Goal: Information Seeking & Learning: Learn about a topic

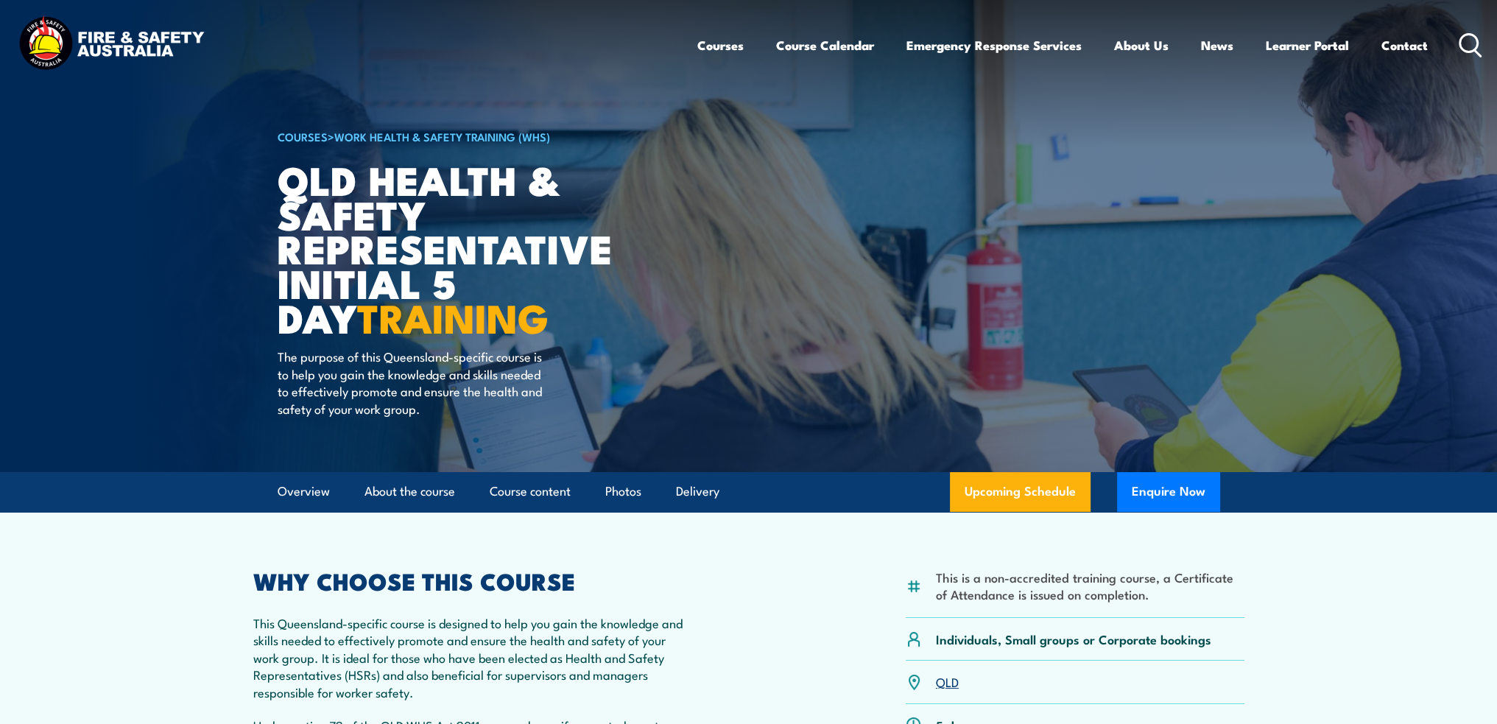
click at [295, 144] on h6 "COURSES > Work Health & Safety Training (WHS)" at bounding box center [460, 136] width 364 height 18
click at [297, 138] on link "COURSES" at bounding box center [303, 136] width 50 height 16
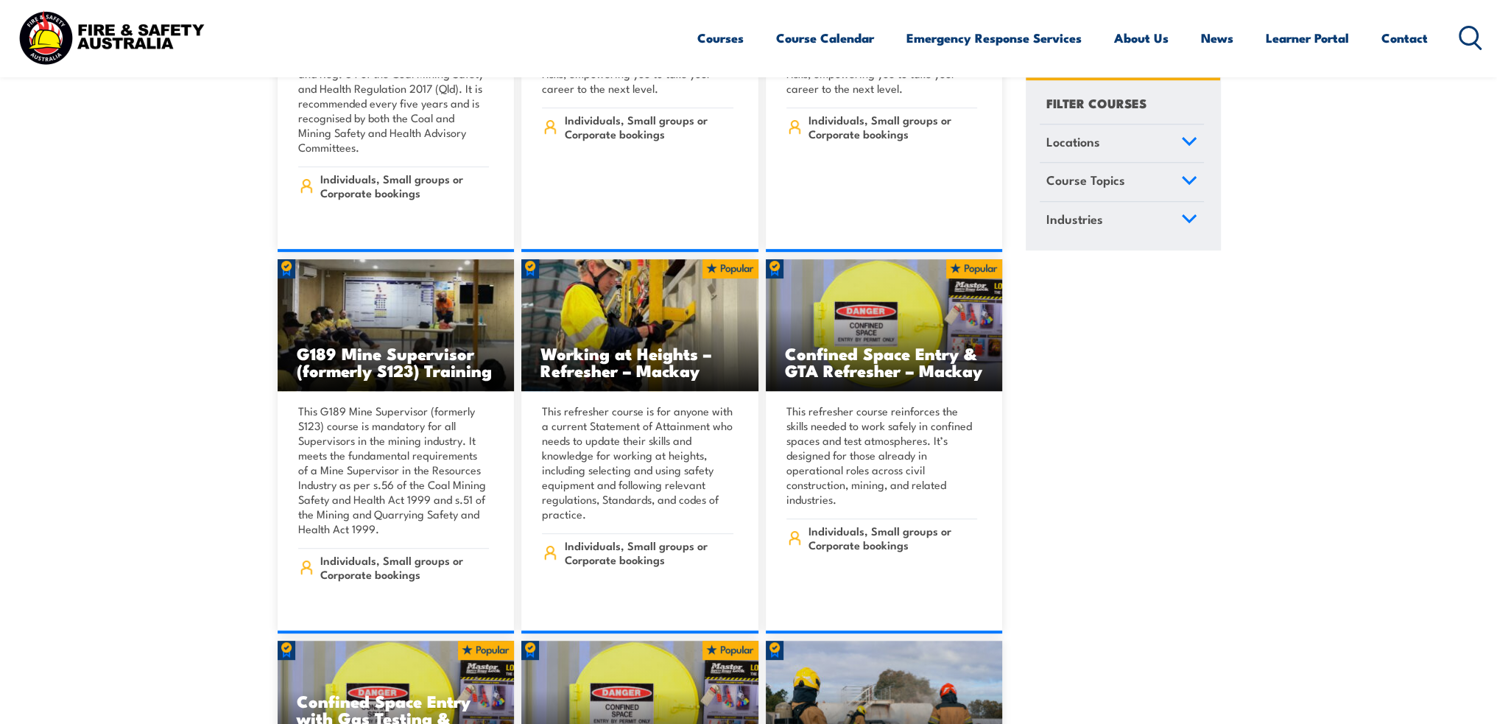
scroll to position [1031, 0]
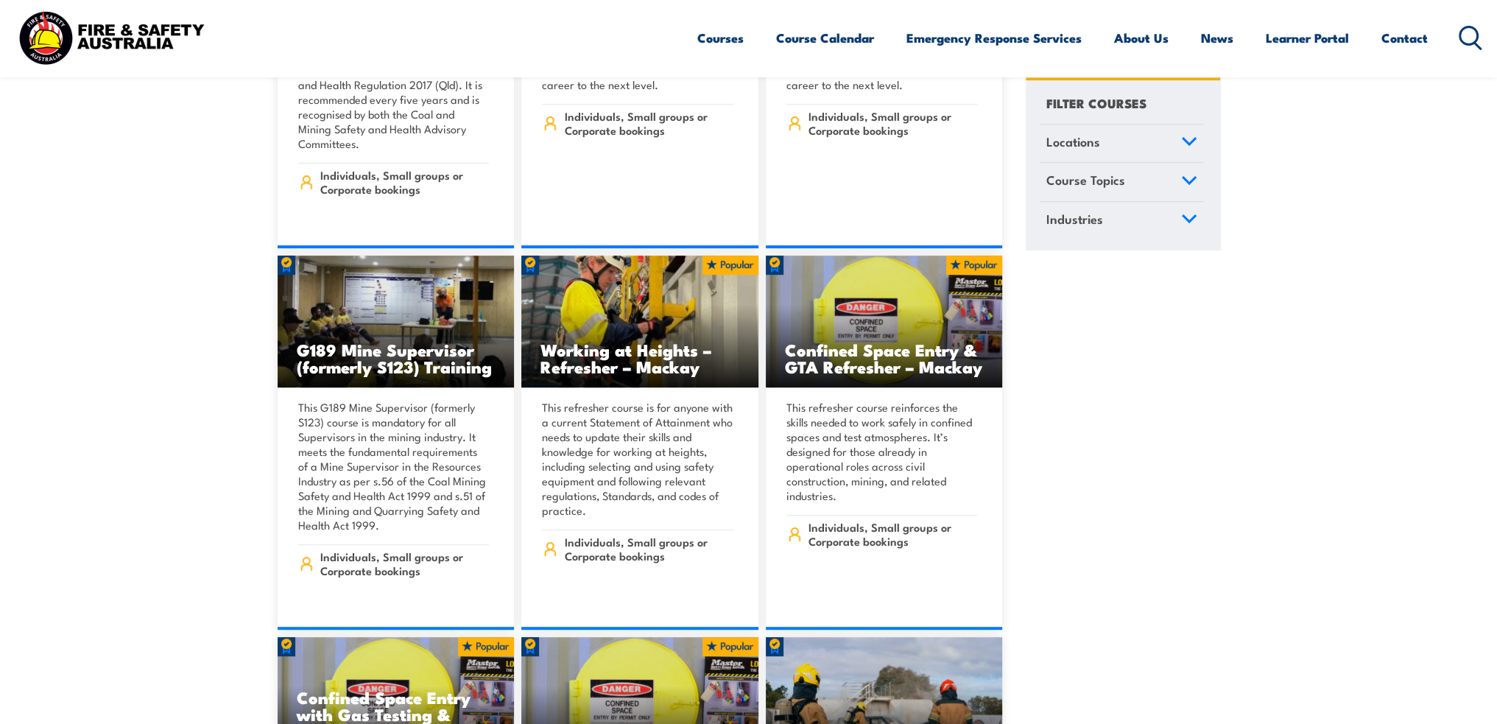
click at [1191, 185] on link "Course Topics" at bounding box center [1122, 182] width 164 height 38
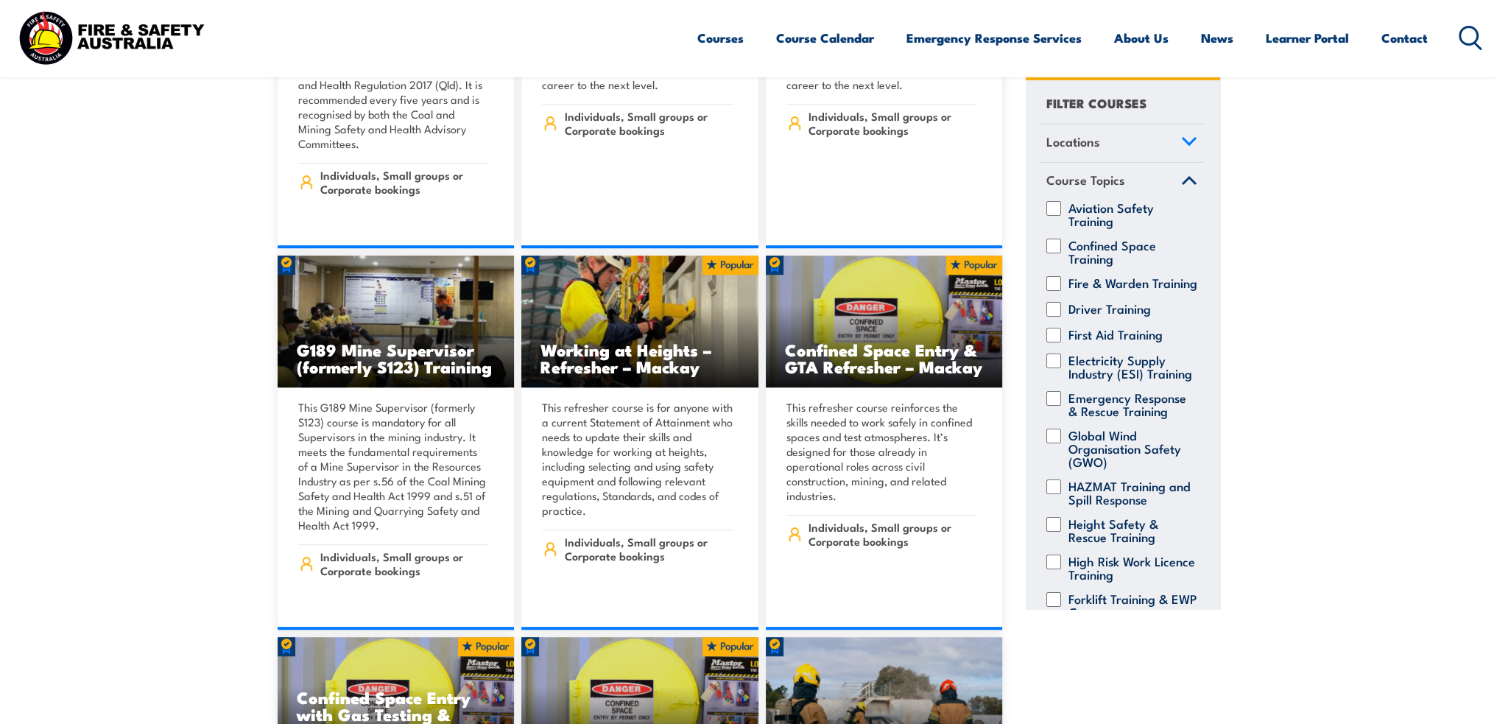
click at [1060, 291] on div "Fire & Warden Training" at bounding box center [1122, 283] width 164 height 15
click at [1052, 285] on input "Fire & Warden Training" at bounding box center [1053, 283] width 15 height 15
checkbox input "true"
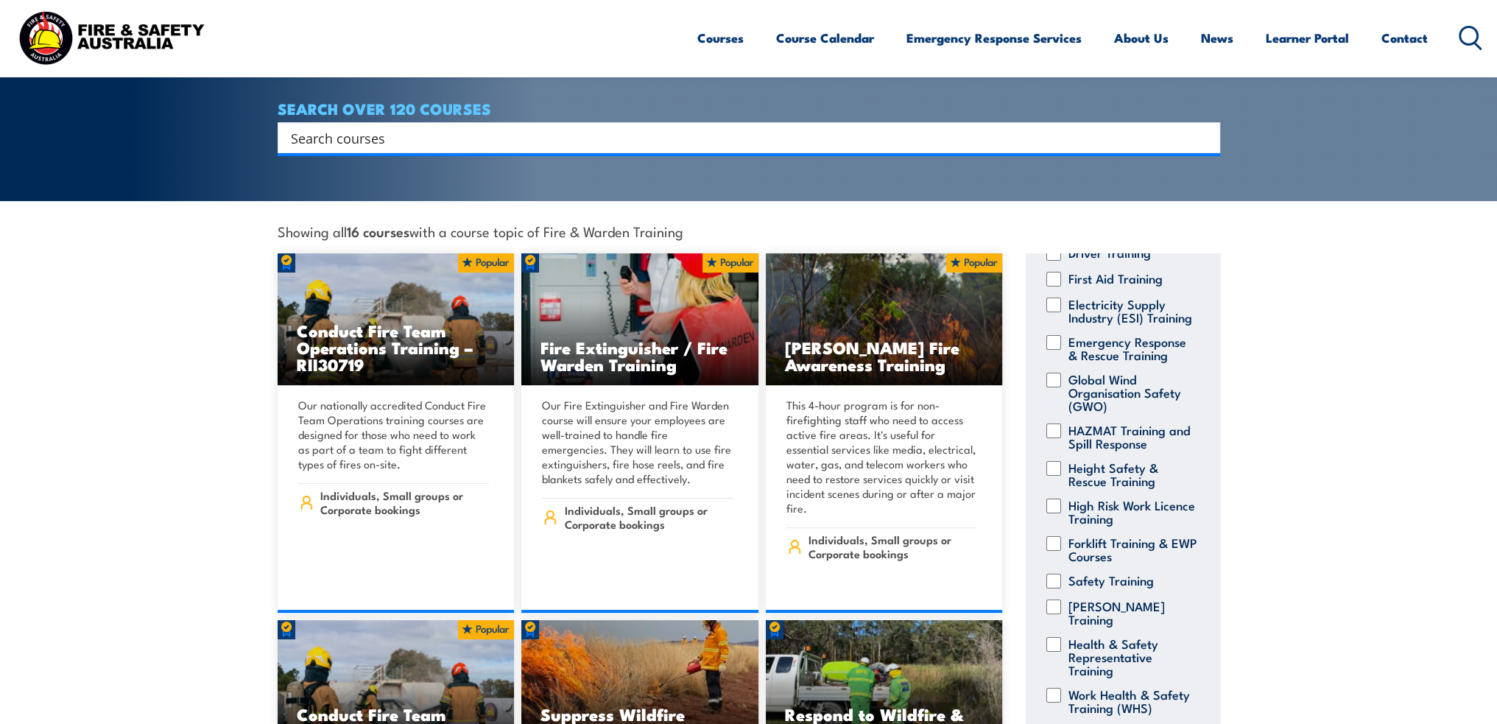
scroll to position [295, 0]
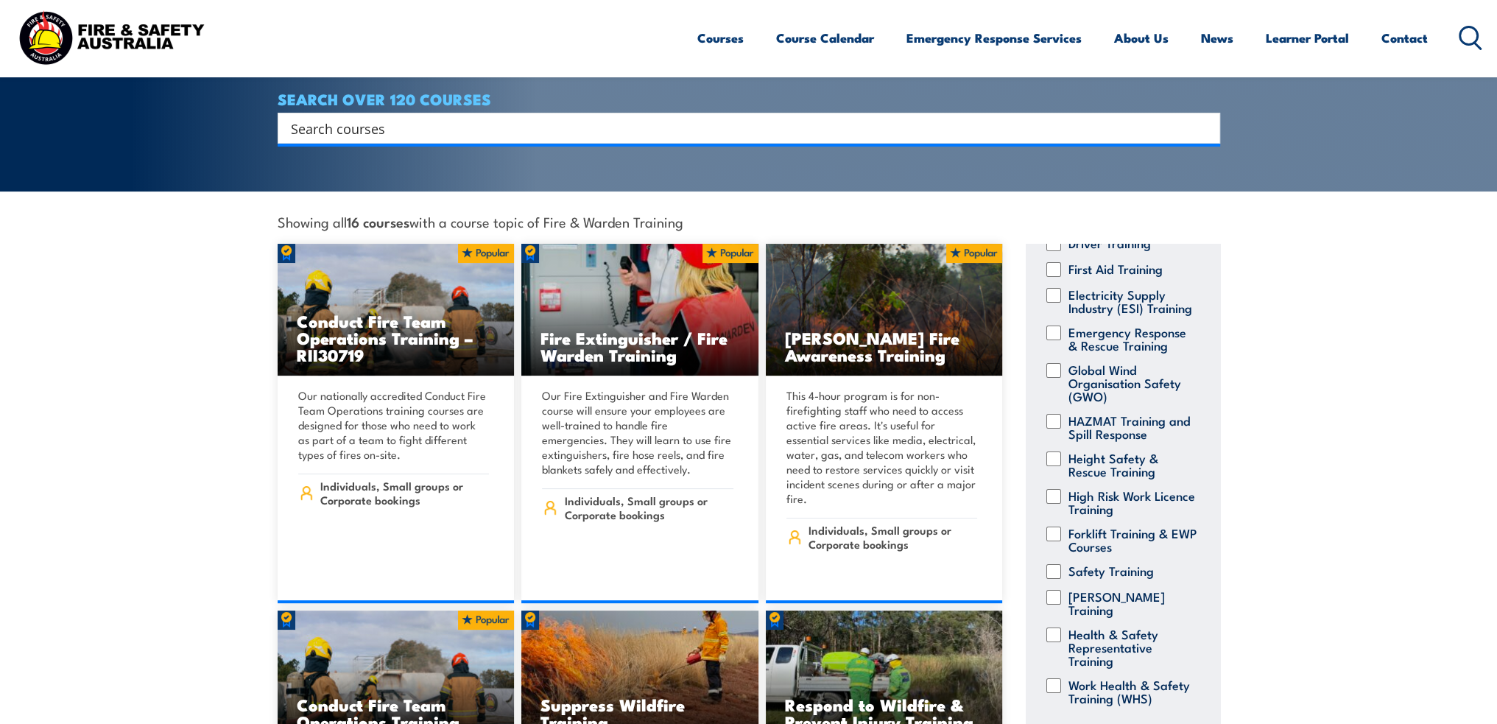
click at [1057, 564] on input "Safety Training" at bounding box center [1053, 571] width 15 height 15
checkbox input "true"
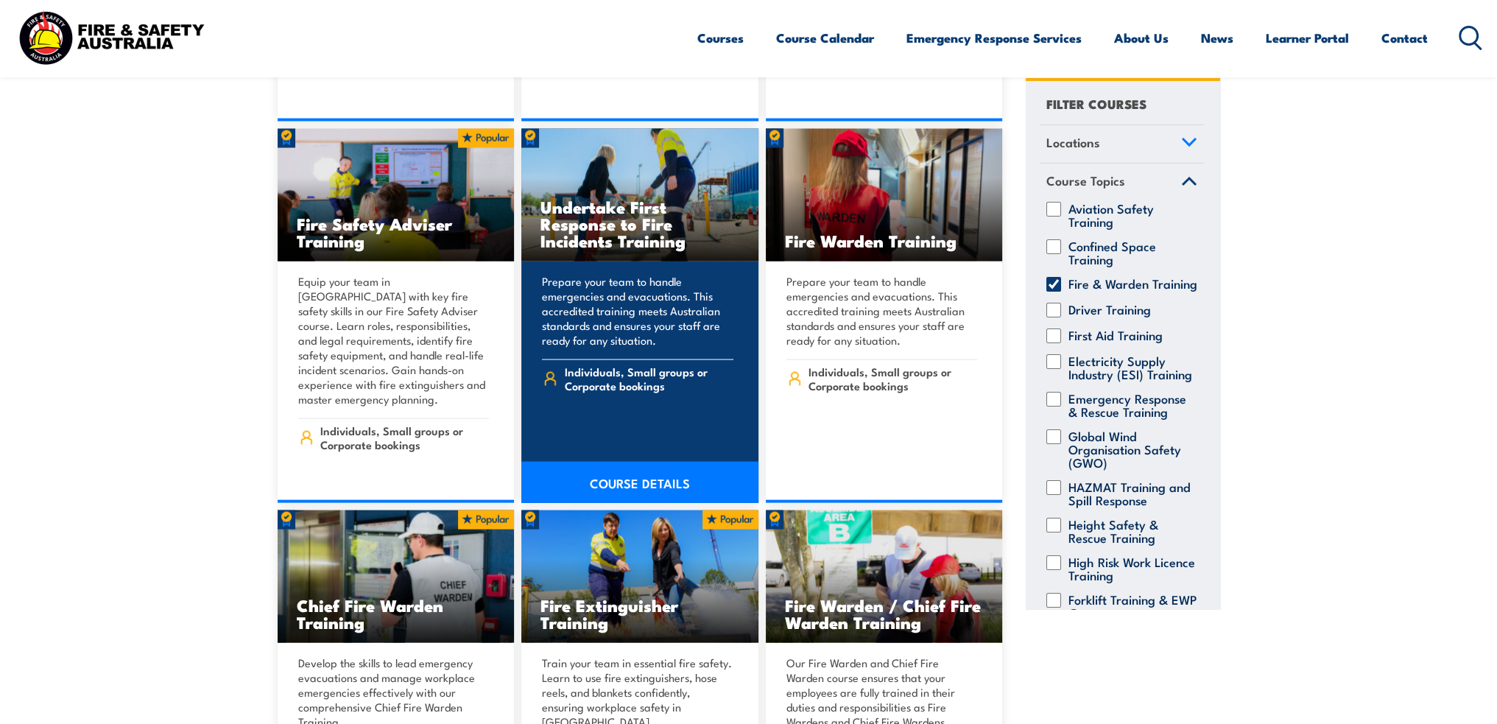
scroll to position [4123, 0]
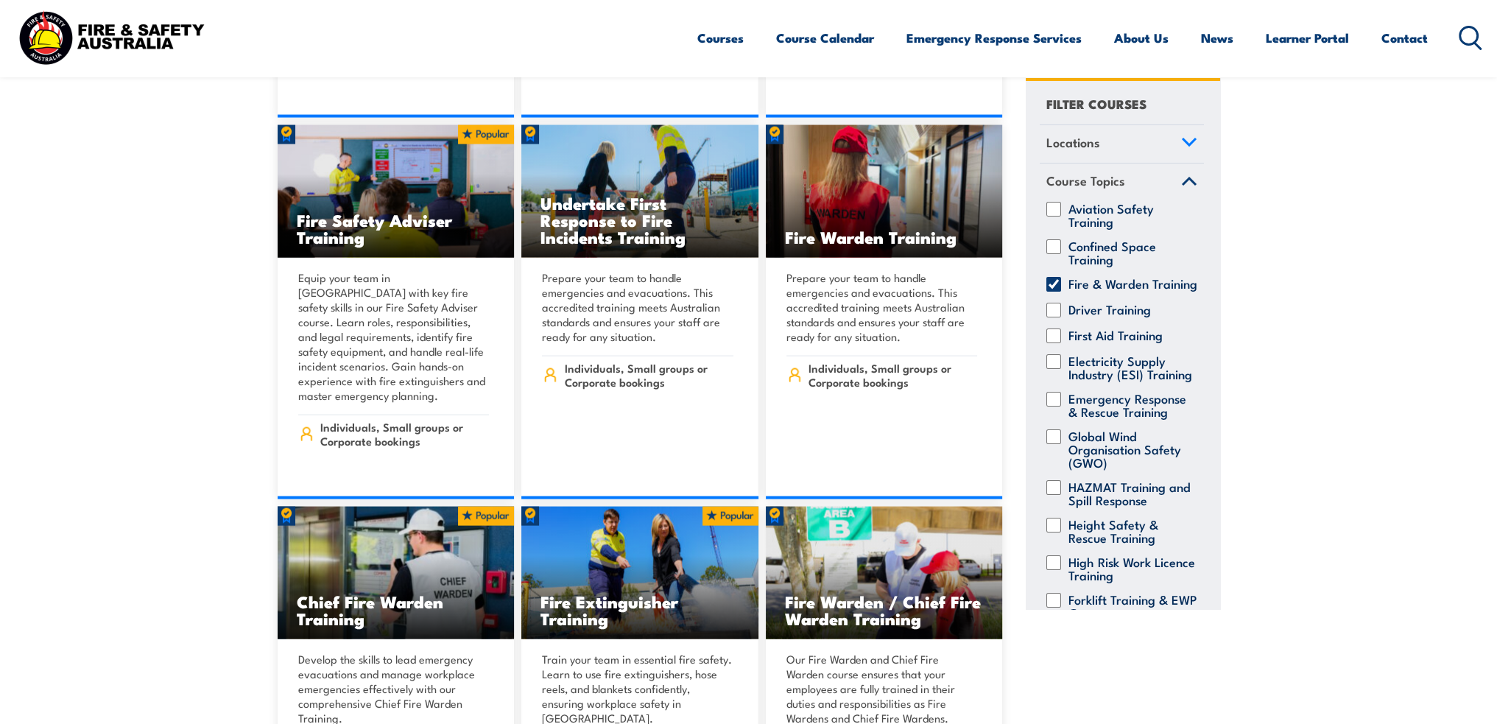
click at [1054, 282] on input "Fire & Warden Training" at bounding box center [1053, 283] width 15 height 15
checkbox input "false"
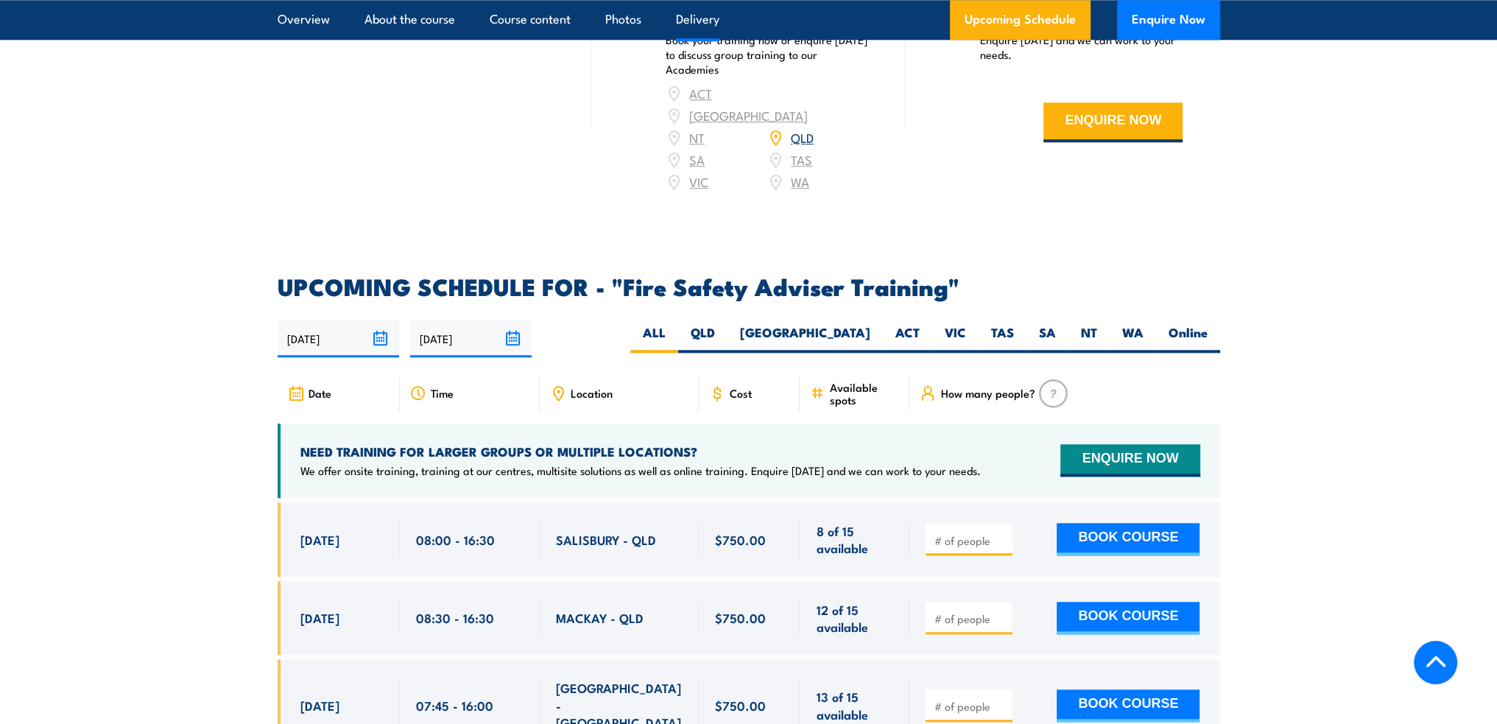
scroll to position [2135, 0]
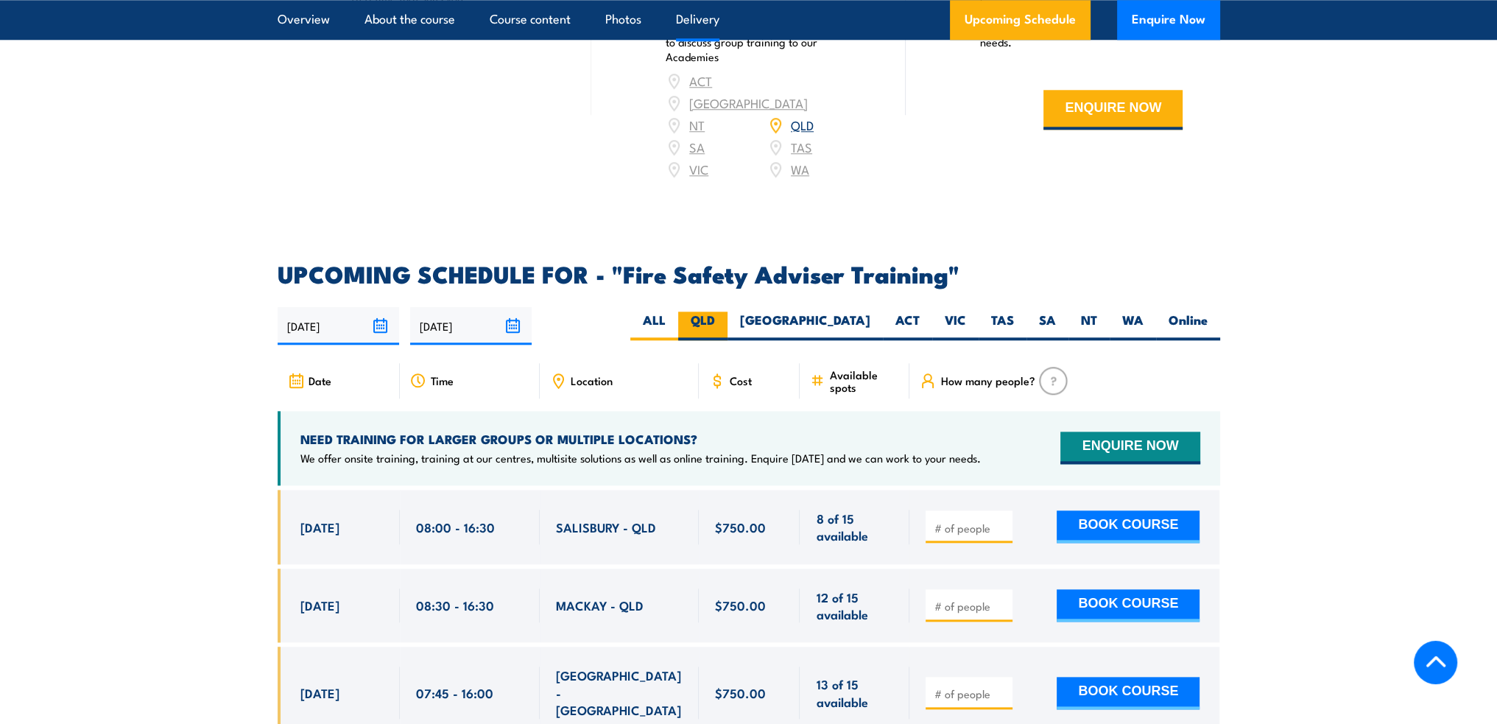
click at [727, 326] on label "QLD" at bounding box center [702, 325] width 49 height 29
click at [725, 321] on input "QLD" at bounding box center [720, 316] width 10 height 10
radio input "true"
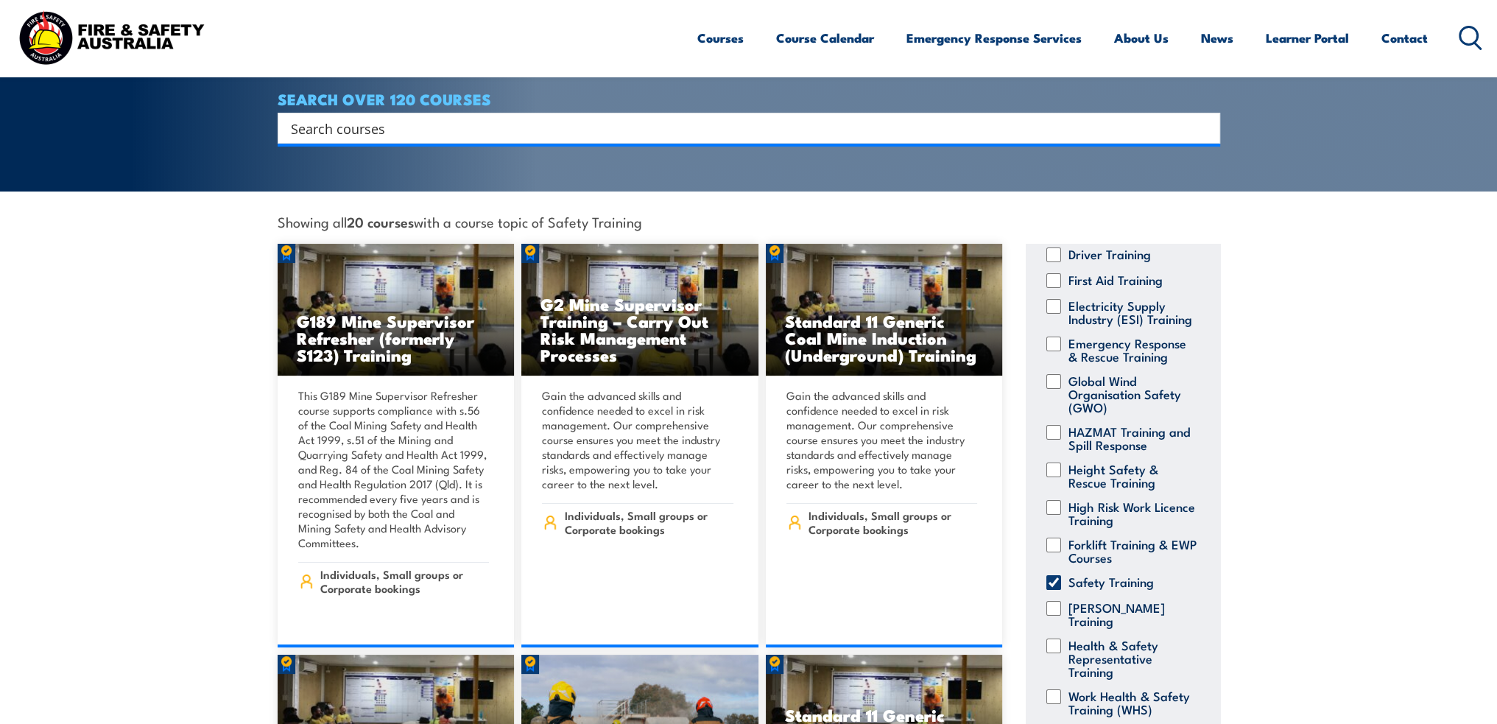
scroll to position [257, 0]
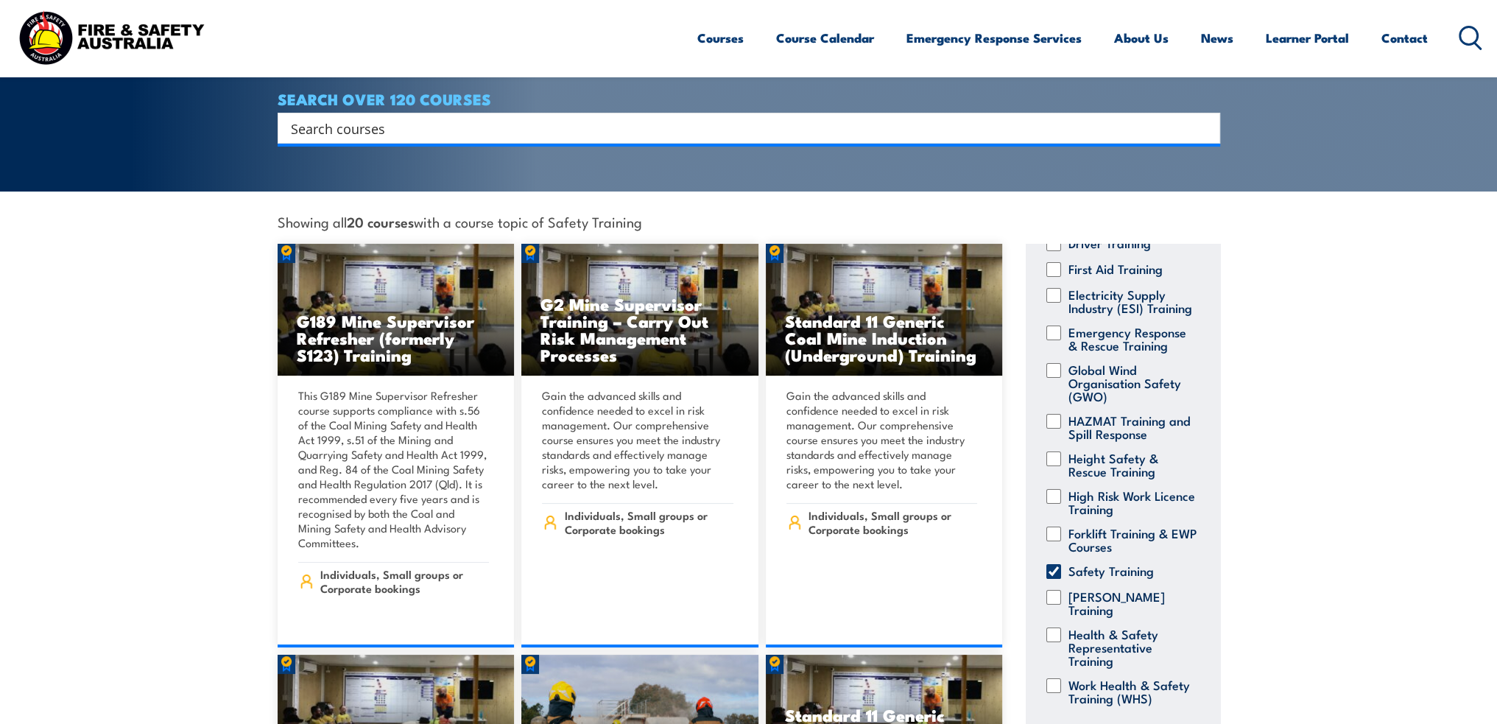
click at [1057, 590] on input "[PERSON_NAME] Training" at bounding box center [1053, 597] width 15 height 15
checkbox input "true"
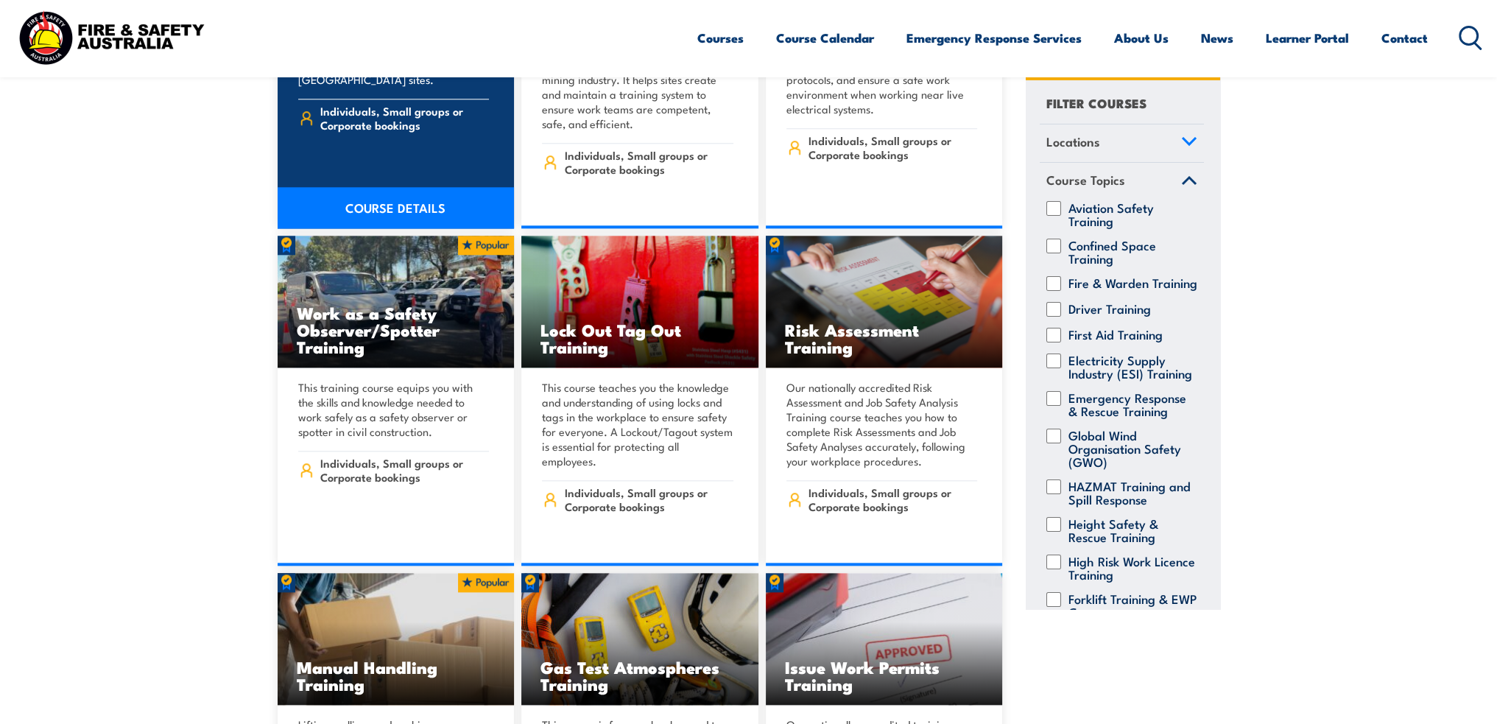
scroll to position [2209, 0]
